Goal: Information Seeking & Learning: Learn about a topic

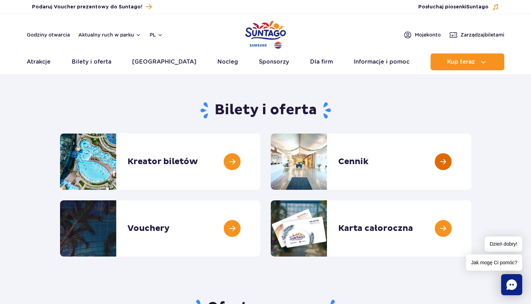
click at [471, 151] on link at bounding box center [471, 161] width 0 height 56
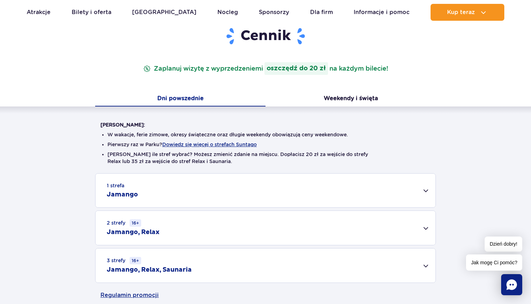
scroll to position [119, 0]
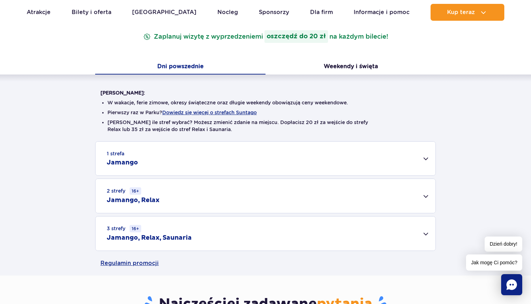
click at [313, 190] on div "2 strefy 16+ Jamango, Relax" at bounding box center [265, 196] width 340 height 34
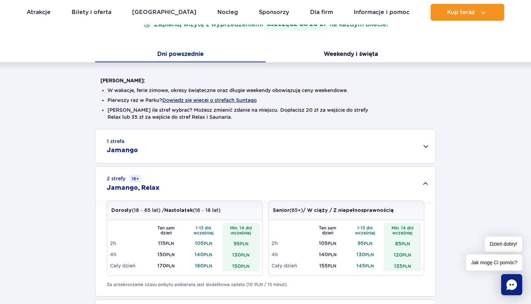
scroll to position [145, 0]
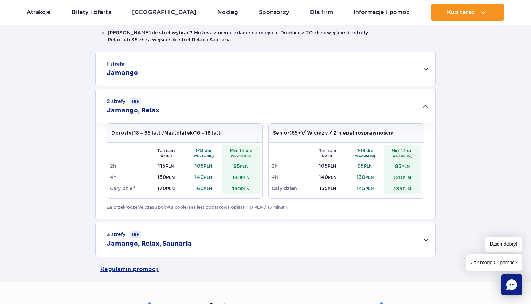
click at [319, 245] on div "3 strefy 16+ Jamango, Relax, Saunaria" at bounding box center [265, 239] width 340 height 34
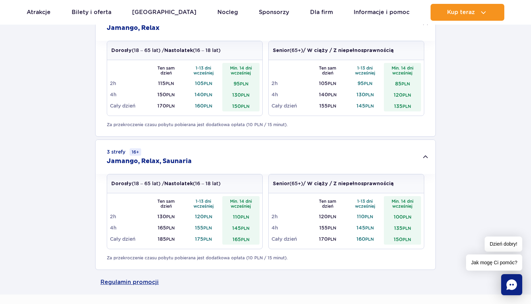
scroll to position [307, 0]
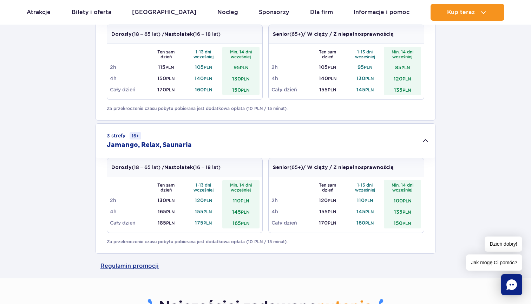
click at [430, 139] on div "3 strefy 16+ Jamango, Relax, Saunaria" at bounding box center [265, 141] width 340 height 34
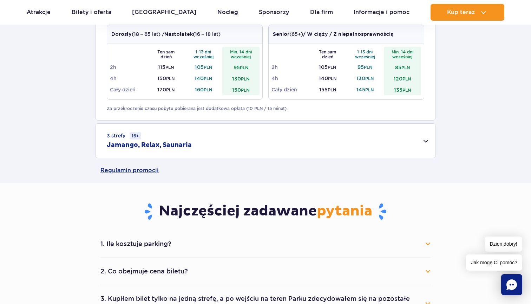
click at [428, 139] on div "3 strefy 16+ Jamango, Relax, Saunaria" at bounding box center [265, 141] width 340 height 34
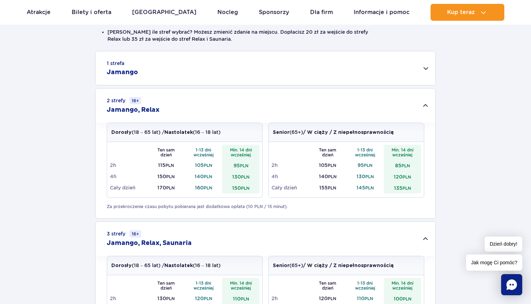
scroll to position [206, 0]
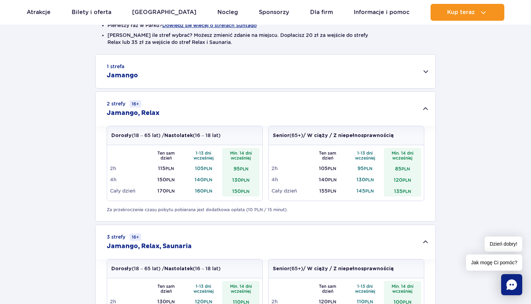
click at [427, 112] on div "2 strefy 16+ Jamango, Relax" at bounding box center [265, 109] width 340 height 34
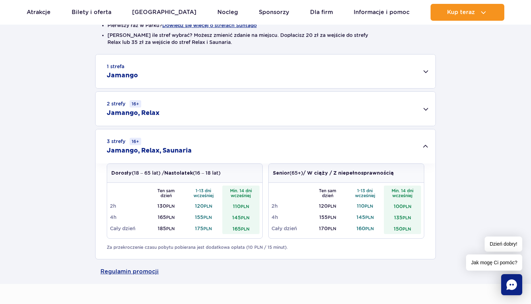
click at [426, 109] on div "2 strefy 16+ Jamango, Relax" at bounding box center [265, 109] width 340 height 34
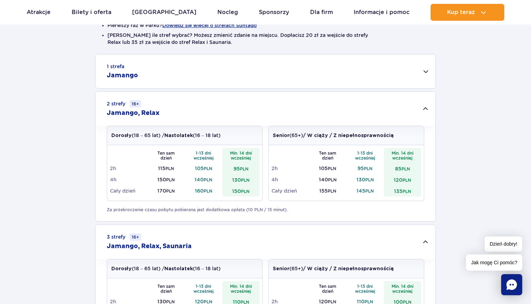
click at [290, 62] on div "1 strefa Jamango" at bounding box center [265, 71] width 340 height 34
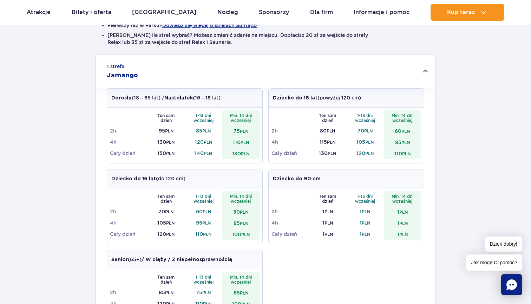
click at [291, 65] on div "1 strefa Jamango" at bounding box center [265, 71] width 340 height 34
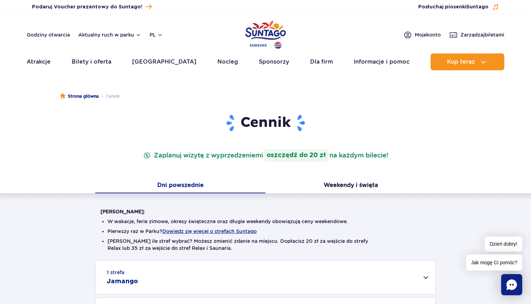
scroll to position [0, 0]
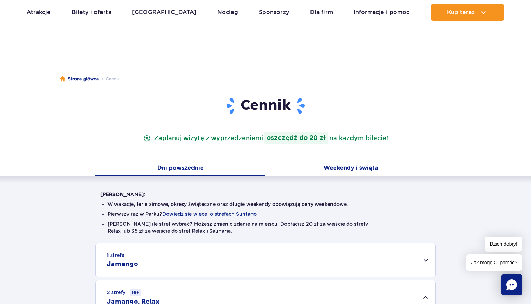
click at [367, 173] on button "Weekendy i święta" at bounding box center [350, 168] width 170 height 15
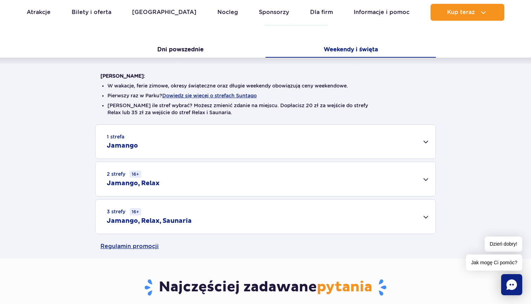
scroll to position [178, 0]
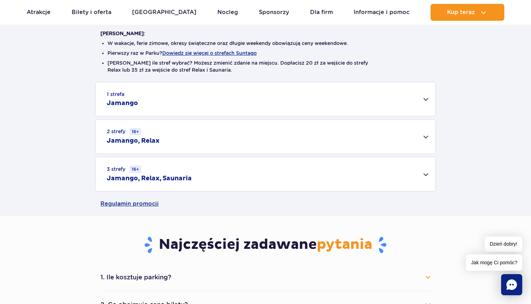
click at [368, 175] on div "3 strefy 16+ Jamango, Relax, Saunaria" at bounding box center [265, 174] width 340 height 34
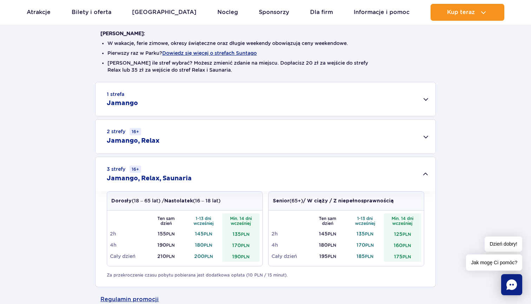
click at [370, 139] on div "2 strefy 16+ Jamango, Relax" at bounding box center [265, 136] width 340 height 34
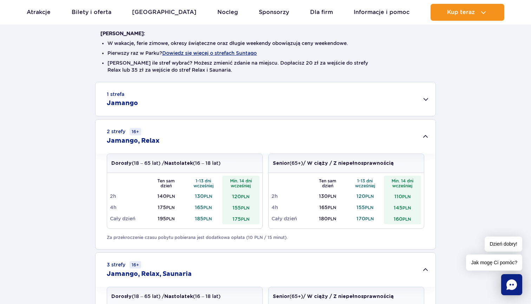
click at [370, 139] on div "2 strefy 16+ Jamango, Relax" at bounding box center [265, 136] width 340 height 34
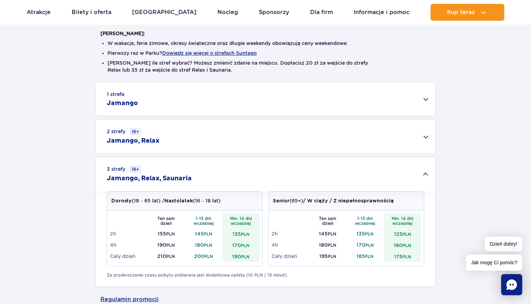
click at [375, 182] on div "3 strefy 16+ Jamango, Relax, Saunaria" at bounding box center [265, 174] width 340 height 34
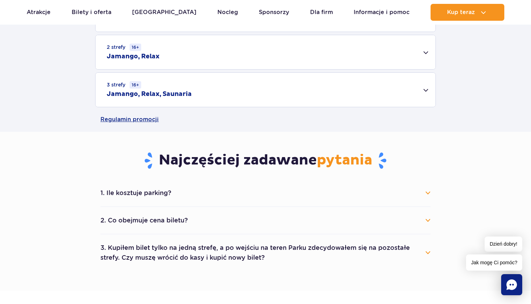
scroll to position [267, 0]
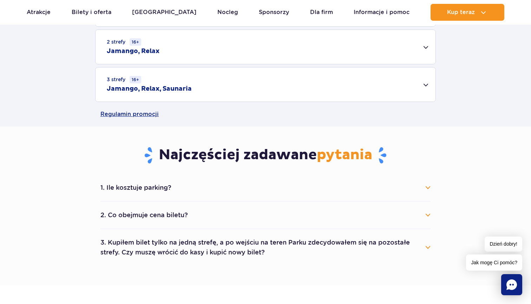
click at [184, 183] on button "1. Ile kosztuje parking?" at bounding box center [265, 187] width 330 height 15
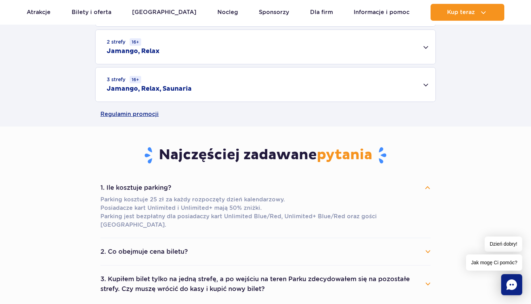
click at [184, 183] on button "1. Ile kosztuje parking?" at bounding box center [265, 187] width 330 height 15
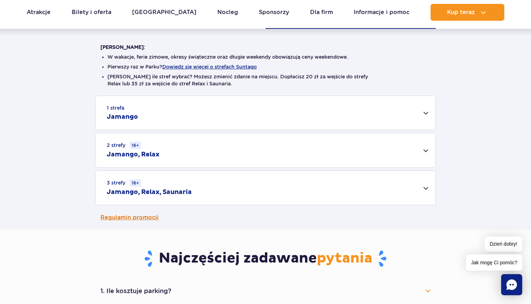
scroll to position [169, 0]
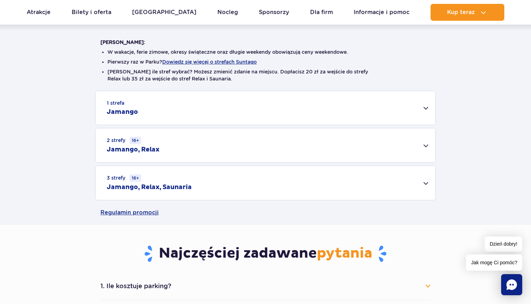
click at [337, 105] on div "1 strefa Jamango" at bounding box center [265, 108] width 340 height 34
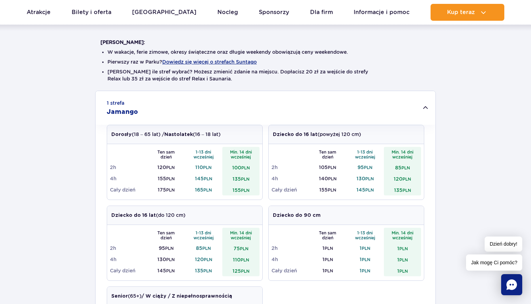
click at [342, 108] on div "1 strefa Jamango" at bounding box center [265, 108] width 340 height 34
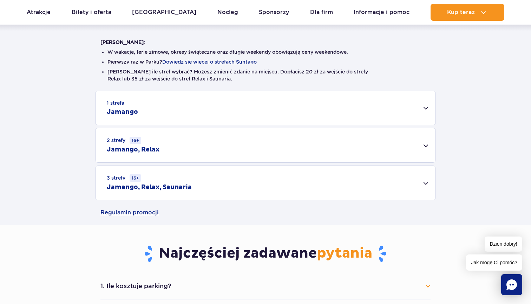
click at [332, 151] on div "2 strefy 16+ Jamango, Relax" at bounding box center [265, 145] width 340 height 34
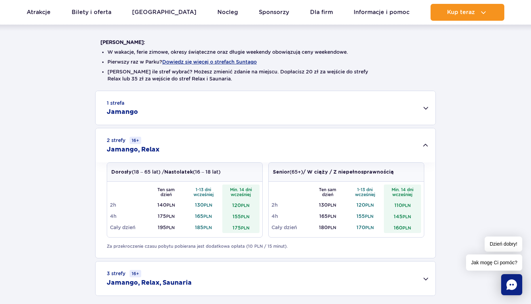
click at [341, 151] on div "2 strefy 16+ Jamango, Relax" at bounding box center [265, 145] width 340 height 34
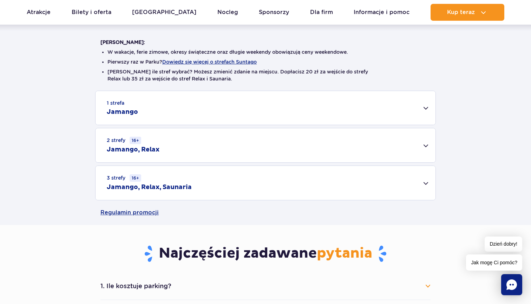
click at [339, 184] on div "3 strefy 16+ Jamango, Relax, Saunaria" at bounding box center [265, 183] width 340 height 34
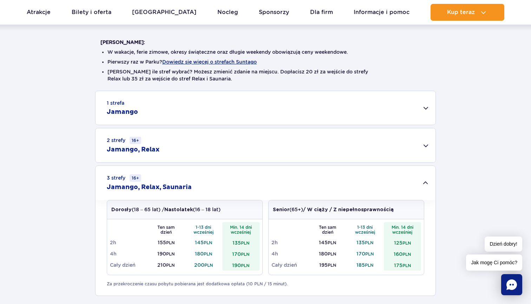
click at [336, 143] on div "2 strefy 16+ Jamango, Relax" at bounding box center [265, 145] width 340 height 34
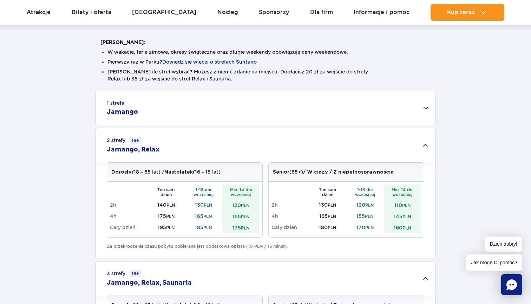
click at [364, 144] on div "2 strefy 16+ Jamango, Relax" at bounding box center [265, 145] width 340 height 34
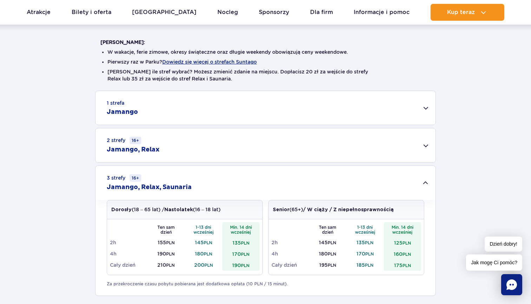
click at [367, 187] on div "3 strefy 16+ Jamango, Relax, Saunaria" at bounding box center [265, 183] width 340 height 34
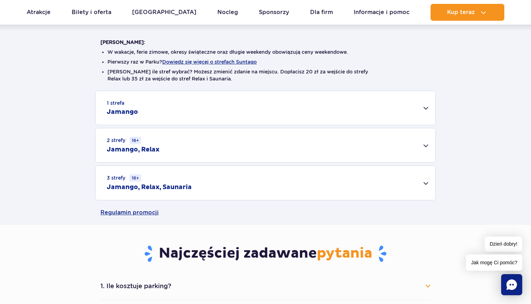
click at [374, 186] on div "3 strefy 16+ Jamango, Relax, Saunaria" at bounding box center [265, 183] width 340 height 34
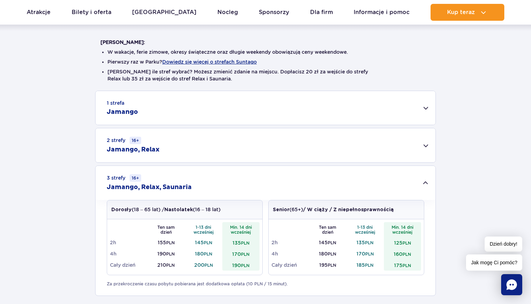
click at [375, 186] on div "3 strefy 16+ Jamango, Relax, Saunaria" at bounding box center [265, 183] width 340 height 34
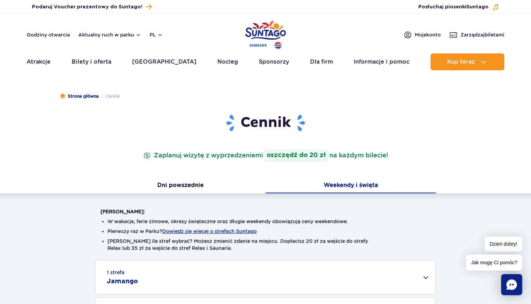
scroll to position [0, 0]
click at [124, 33] on button "Aktualny ruch w parku" at bounding box center [109, 35] width 63 height 6
click at [130, 36] on button "Aktualny ruch w parku" at bounding box center [109, 35] width 63 height 6
click at [115, 35] on button "Aktualny ruch w parku" at bounding box center [109, 35] width 63 height 6
click at [121, 28] on header "Godziny otwarcia Aktualny ruch w parku Aktualny ruch w parku Jamango Relax Saun…" at bounding box center [265, 44] width 531 height 60
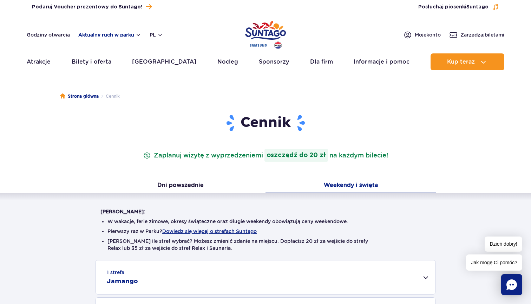
click at [120, 32] on button "Aktualny ruch w parku" at bounding box center [109, 35] width 63 height 6
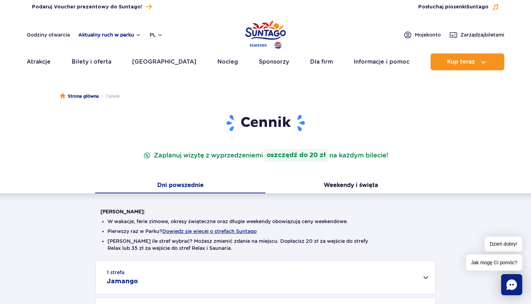
click at [114, 36] on button "Aktualny ruch w parku" at bounding box center [109, 35] width 63 height 6
click at [117, 36] on button "Aktualny ruch w parku" at bounding box center [109, 35] width 63 height 6
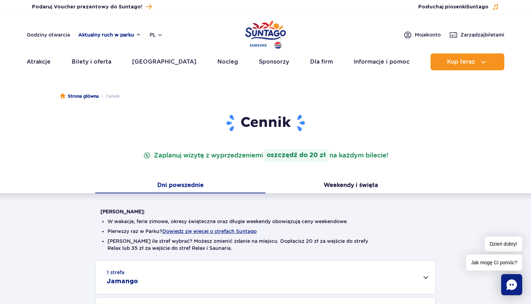
click at [117, 36] on button "Aktualny ruch w parku" at bounding box center [109, 35] width 63 height 6
click at [268, 35] on img "Park of Poland" at bounding box center [265, 35] width 41 height 32
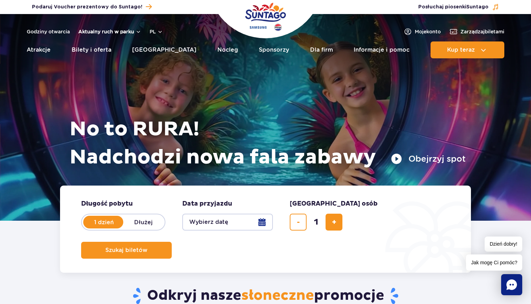
click at [109, 34] on button "Aktualny ruch w parku" at bounding box center [109, 32] width 63 height 6
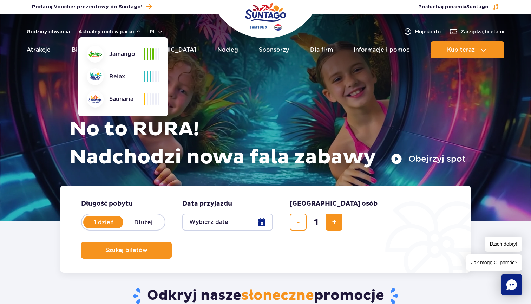
click at [101, 53] on img at bounding box center [94, 54] width 13 height 6
click at [113, 53] on div "Jamango" at bounding box center [115, 54] width 57 height 17
drag, startPoint x: 109, startPoint y: 54, endPoint x: 134, endPoint y: 54, distance: 25.3
click at [135, 54] on div "Jamango" at bounding box center [115, 54] width 57 height 17
click at [139, 55] on div "Jamango" at bounding box center [115, 54] width 57 height 17
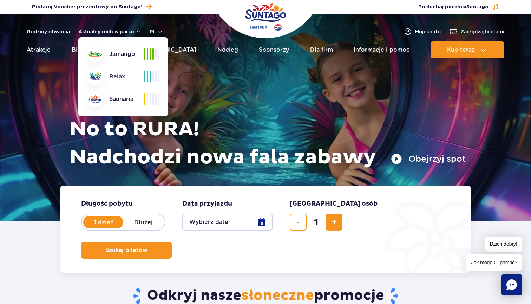
click at [144, 55] on span at bounding box center [144, 53] width 1 height 11
click at [152, 52] on div at bounding box center [151, 53] width 15 height 11
click at [149, 52] on span at bounding box center [149, 53] width 1 height 11
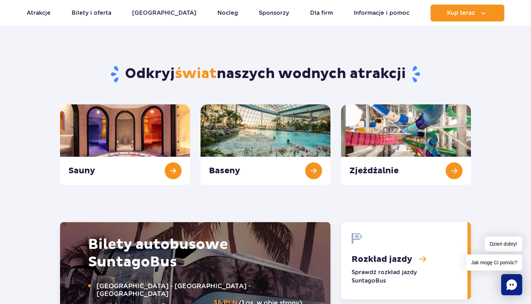
scroll to position [721, 0]
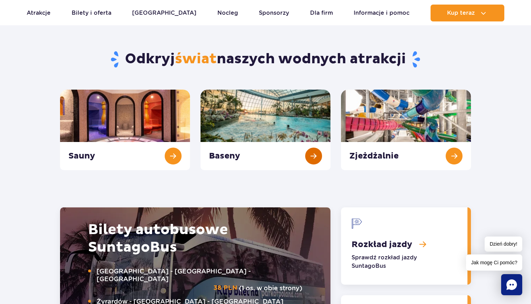
click at [224, 127] on link "Baseny" at bounding box center [265, 129] width 130 height 80
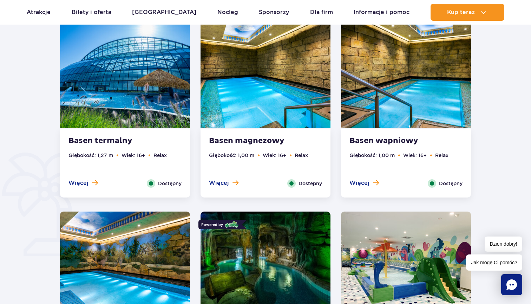
scroll to position [417, 0]
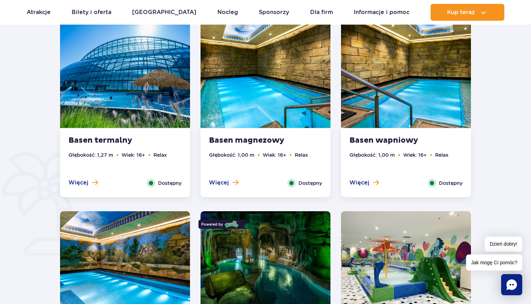
click at [155, 105] on img at bounding box center [125, 73] width 130 height 110
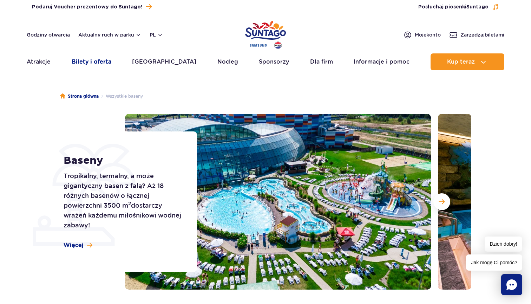
scroll to position [0, 0]
click at [105, 35] on button "Aktualny ruch w parku" at bounding box center [109, 35] width 63 height 6
click at [128, 36] on button "Aktualny ruch w parku" at bounding box center [109, 35] width 63 height 6
